Goal: Task Accomplishment & Management: Use online tool/utility

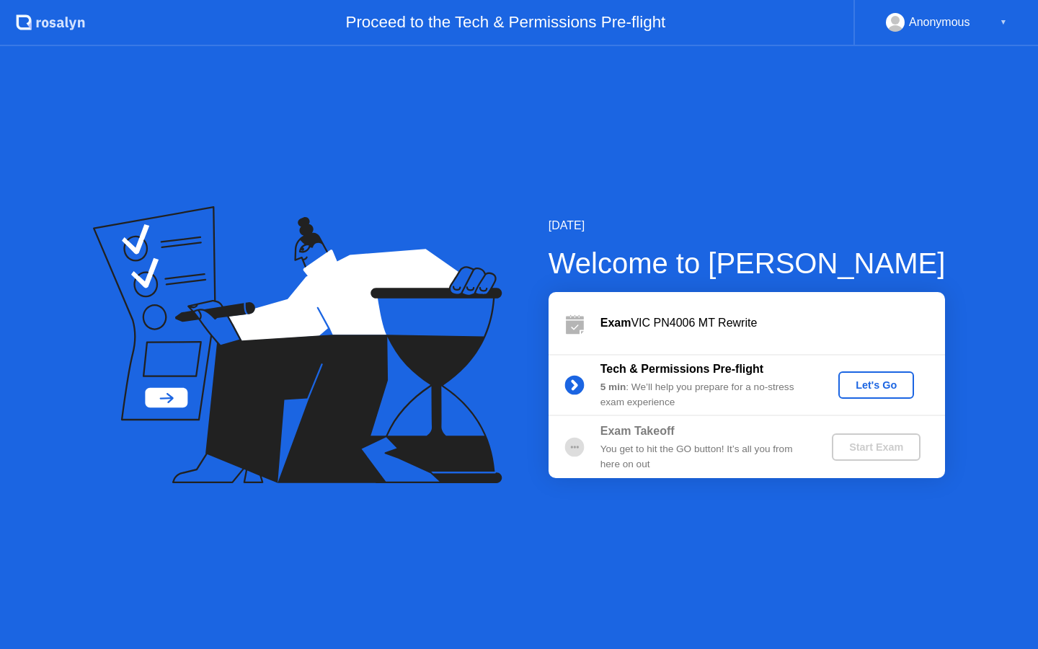
click at [872, 389] on div "Let's Go" at bounding box center [876, 385] width 64 height 12
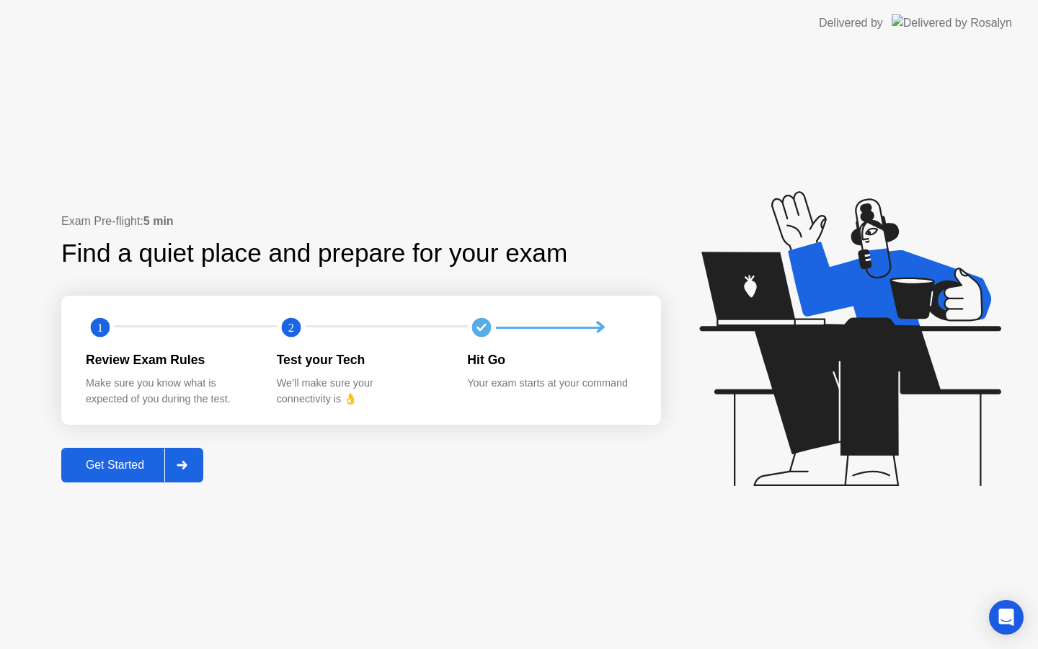
click at [131, 459] on div "Get Started" at bounding box center [115, 465] width 99 height 13
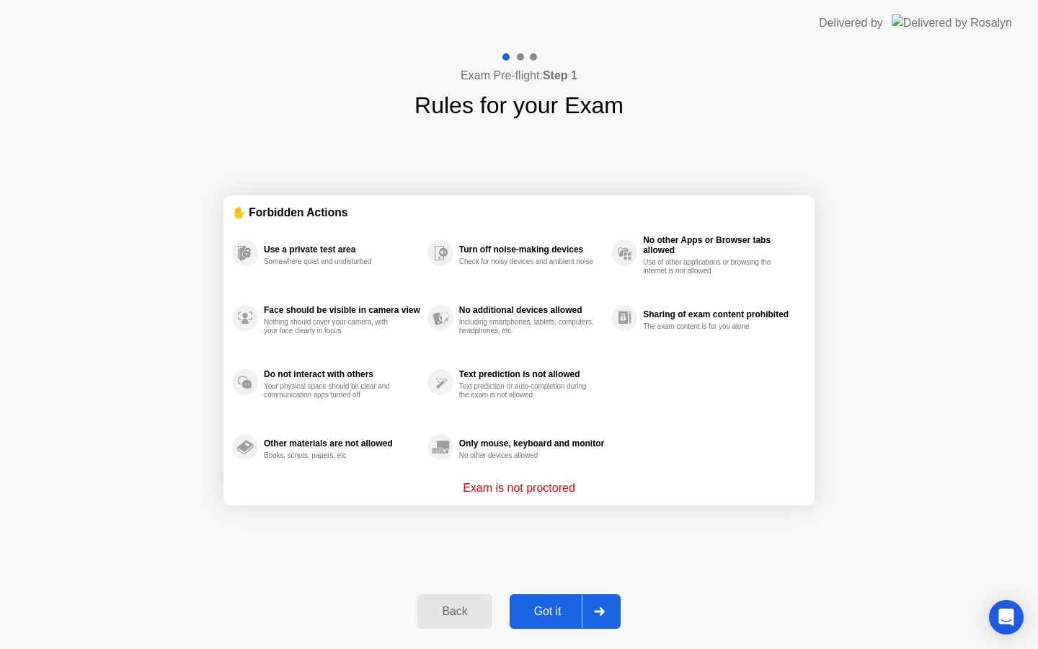
click at [552, 601] on button "Got it" at bounding box center [565, 611] width 111 height 35
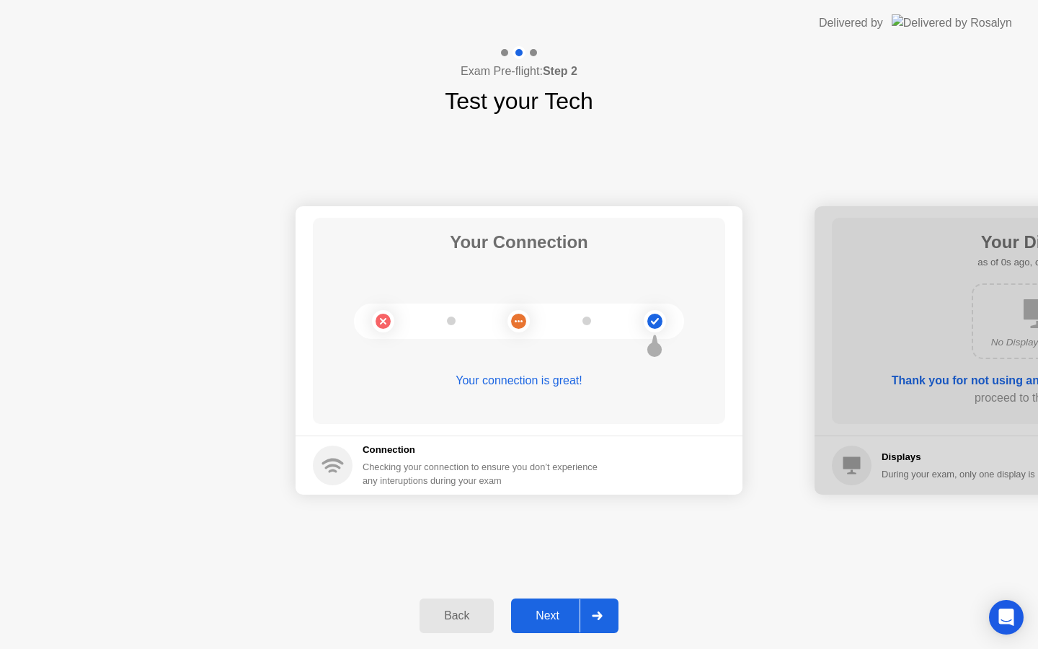
click at [552, 601] on button "Next" at bounding box center [564, 615] width 107 height 35
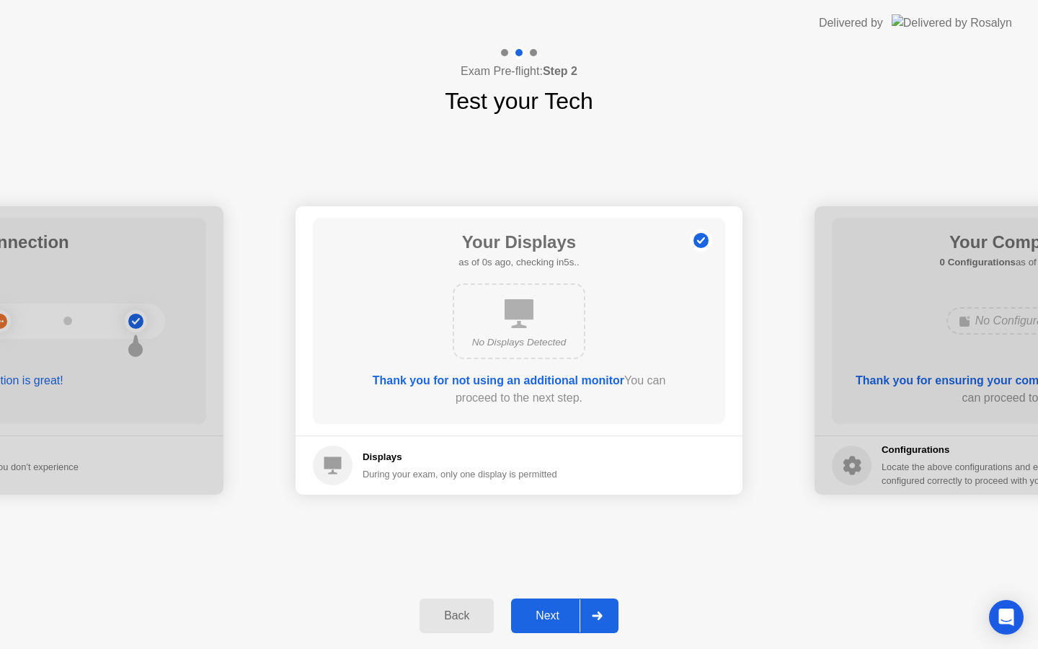
click at [552, 614] on div "Next" at bounding box center [548, 615] width 64 height 13
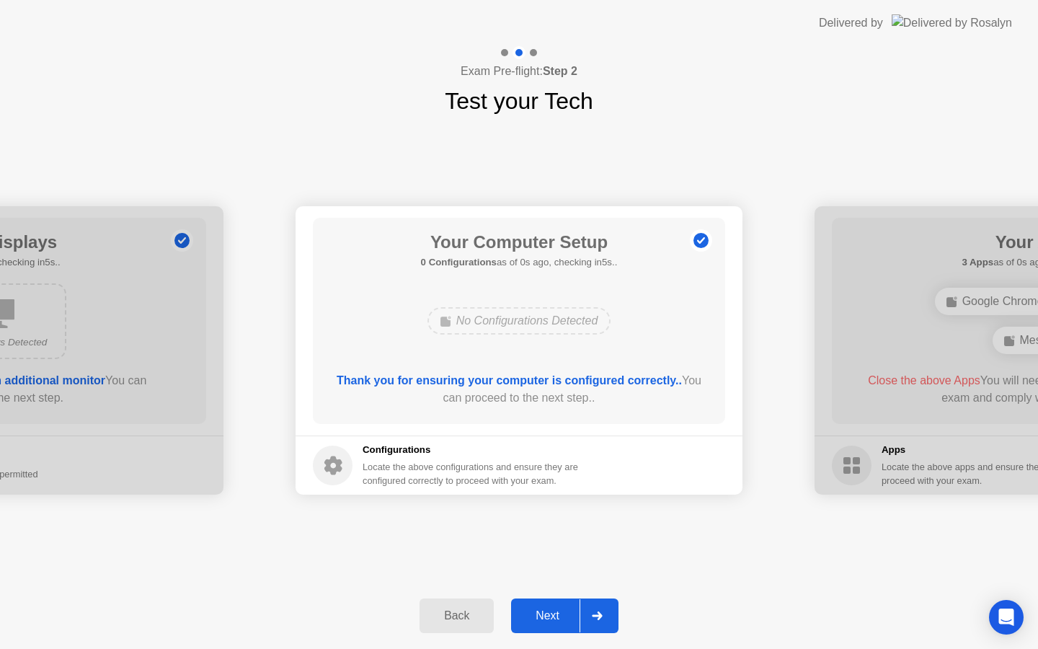
click at [552, 614] on div "Next" at bounding box center [548, 615] width 64 height 13
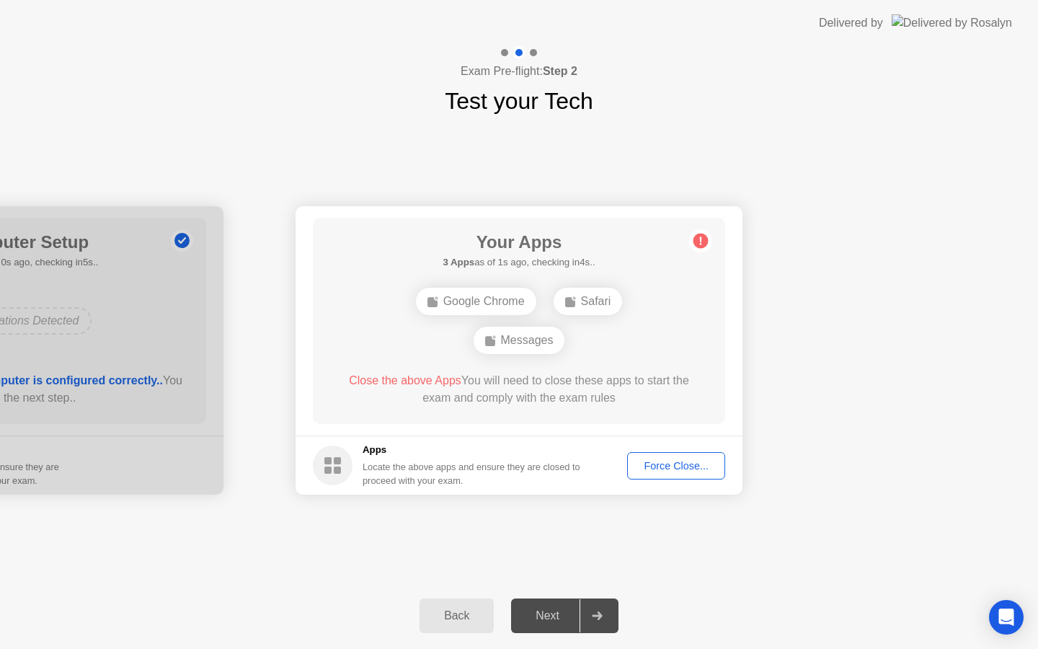
click at [658, 468] on div "Force Close..." at bounding box center [676, 466] width 88 height 12
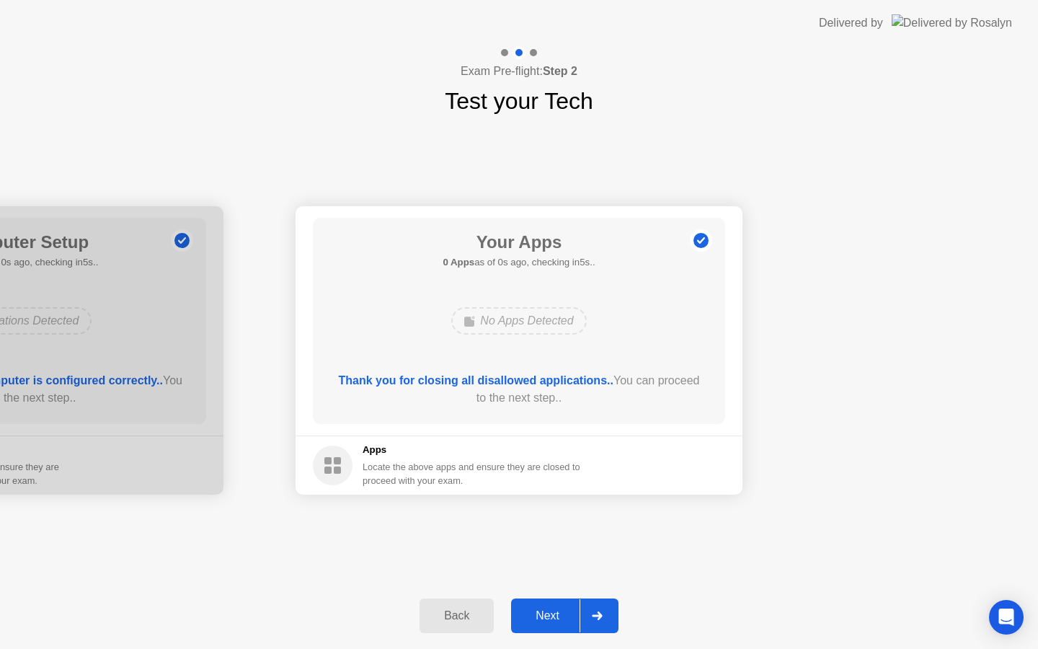
click at [541, 616] on div "Next" at bounding box center [548, 615] width 64 height 13
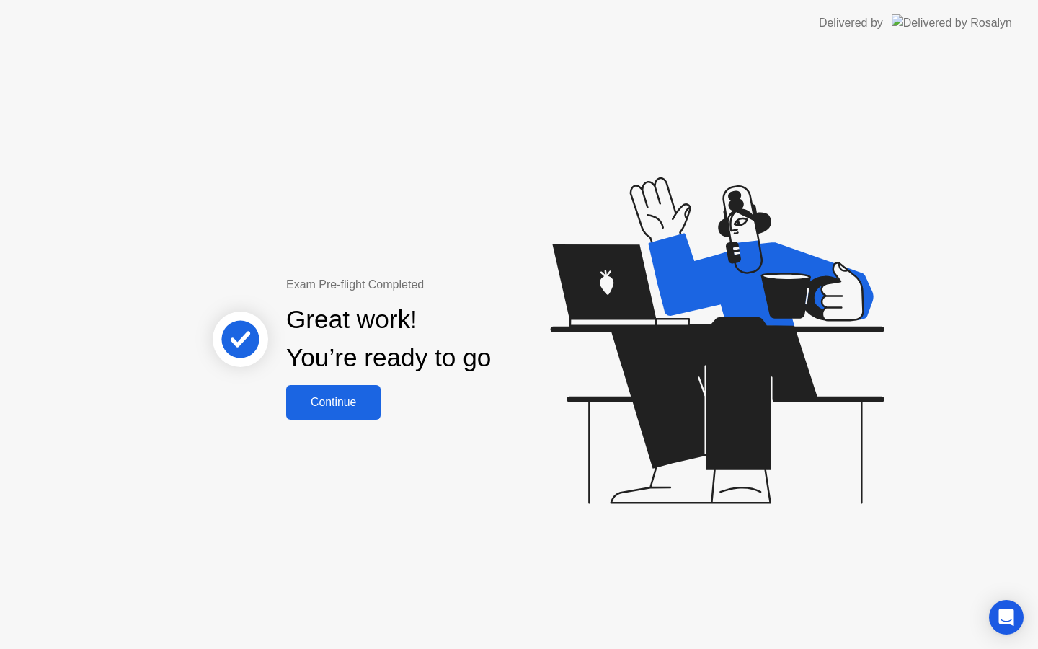
click at [330, 412] on button "Continue" at bounding box center [333, 402] width 94 height 35
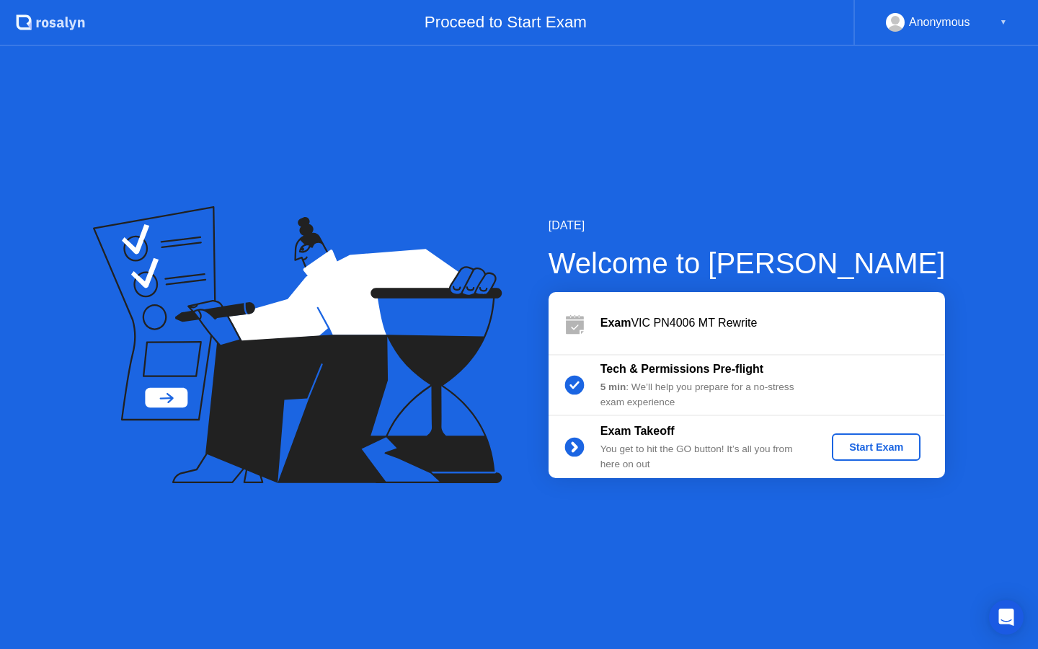
click at [884, 443] on div "Start Exam" at bounding box center [876, 447] width 77 height 12
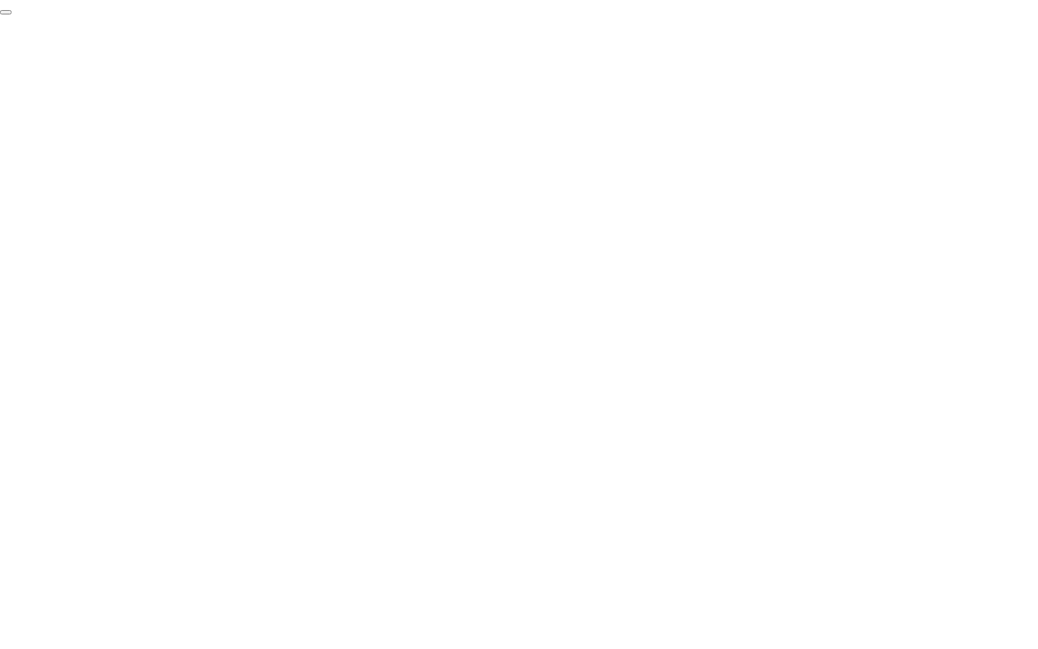
click div "End Proctoring Session"
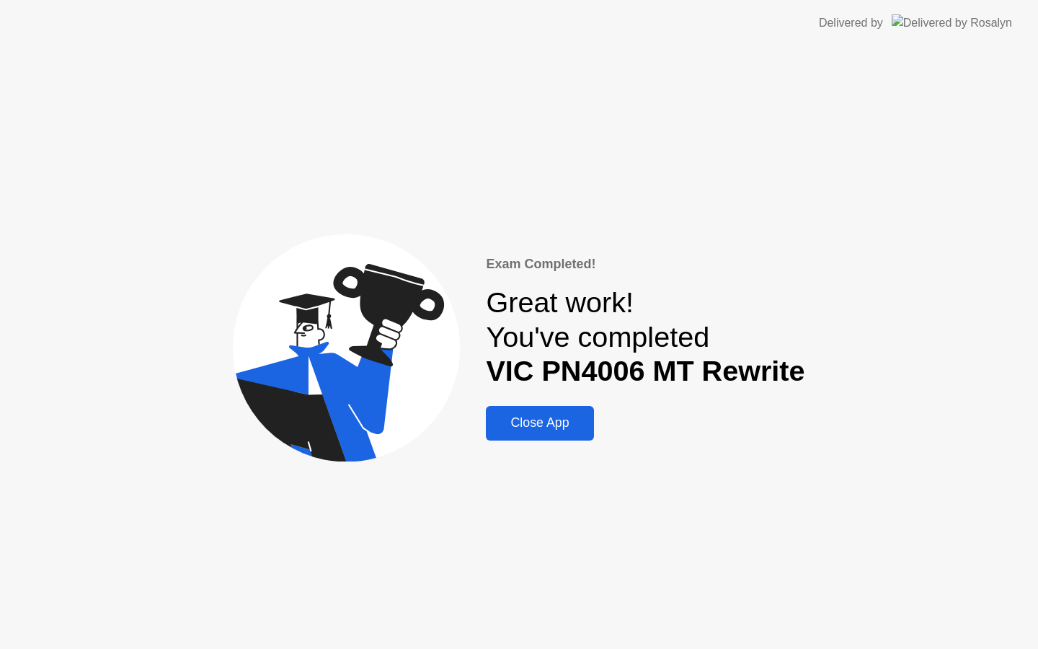
click at [558, 435] on button "Close App" at bounding box center [539, 423] width 107 height 35
